Goal: Task Accomplishment & Management: Use online tool/utility

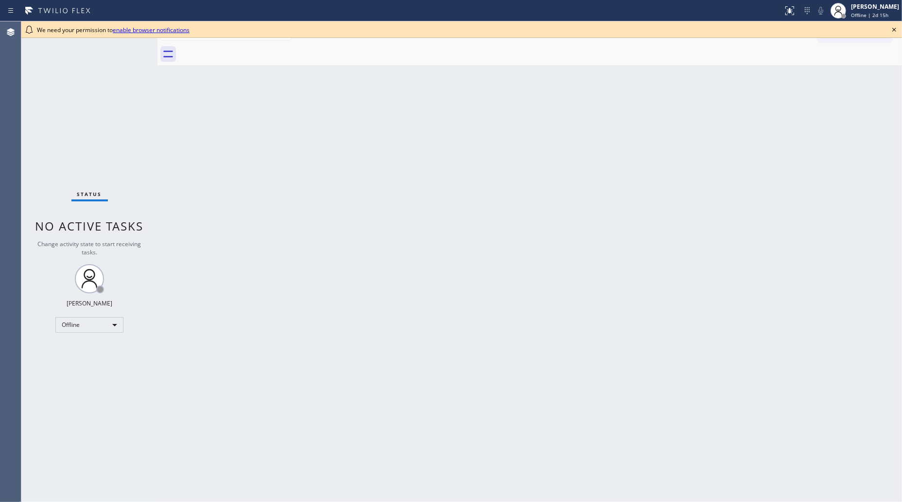
click at [838, 79] on div "Back to Dashboard Change Sender ID Customers Technicians Select a contact Outbo…" at bounding box center [530, 261] width 745 height 480
click at [115, 322] on div "Offline" at bounding box center [89, 325] width 68 height 16
click at [96, 358] on li "Unavailable" at bounding box center [89, 362] width 66 height 12
click at [141, 29] on link "enable browser notifications" at bounding box center [151, 30] width 77 height 8
